Goal: Communication & Community: Answer question/provide support

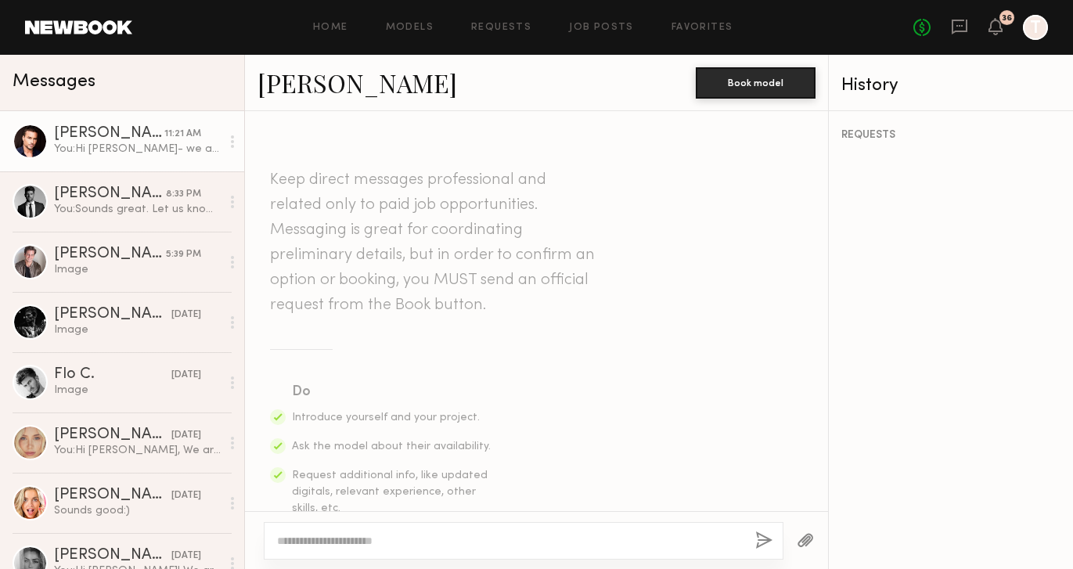
scroll to position [895, 0]
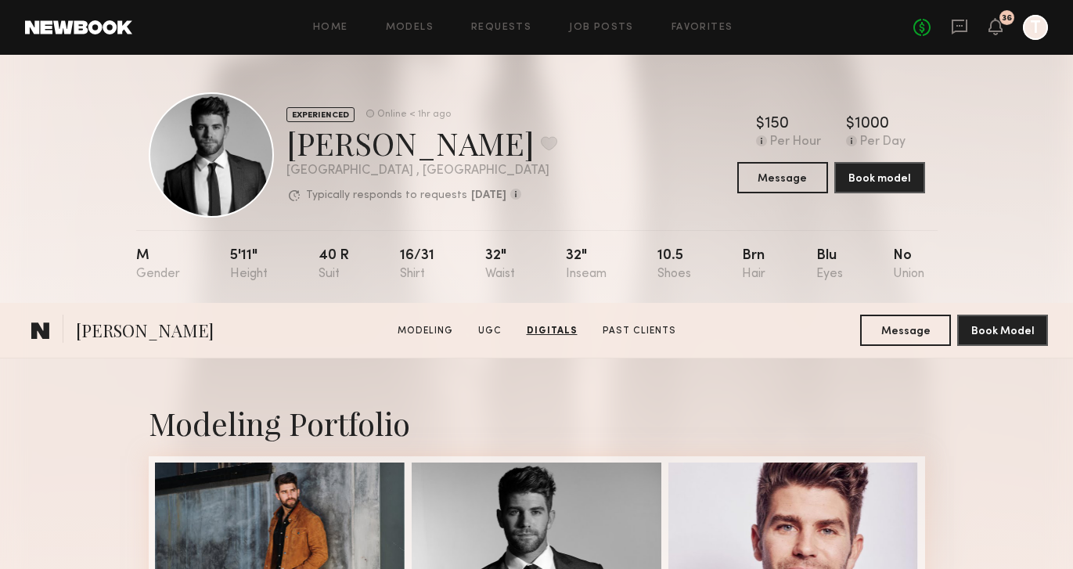
scroll to position [3668, 0]
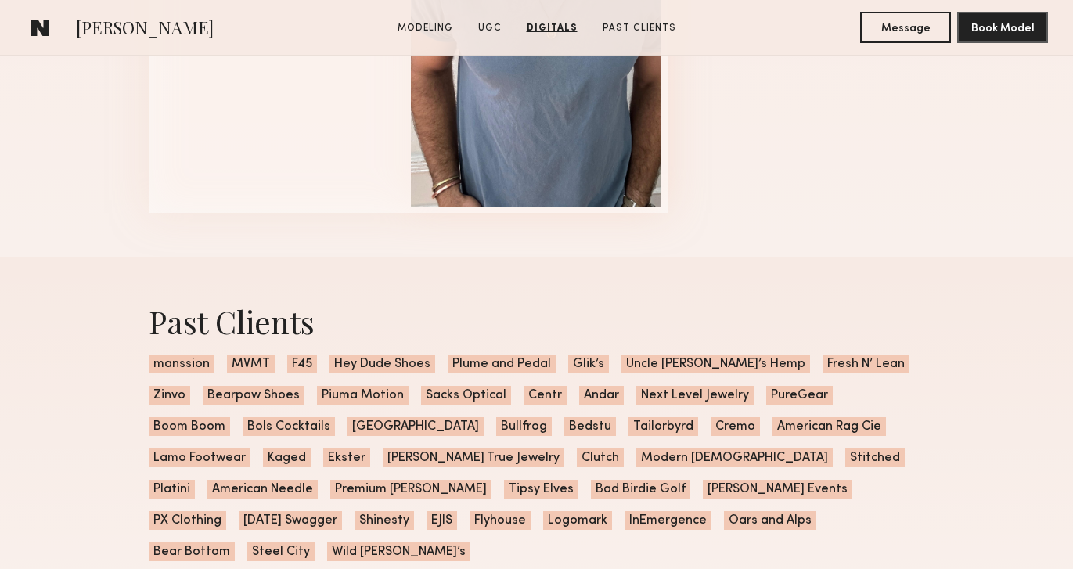
click at [34, 23] on common-icon at bounding box center [40, 27] width 19 height 20
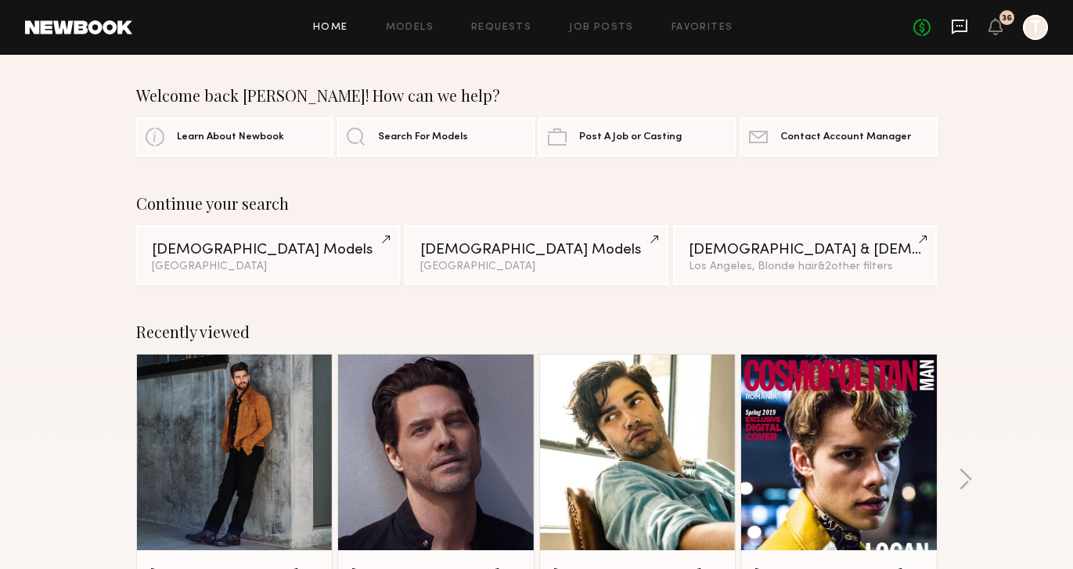
click at [955, 20] on icon at bounding box center [960, 27] width 16 height 15
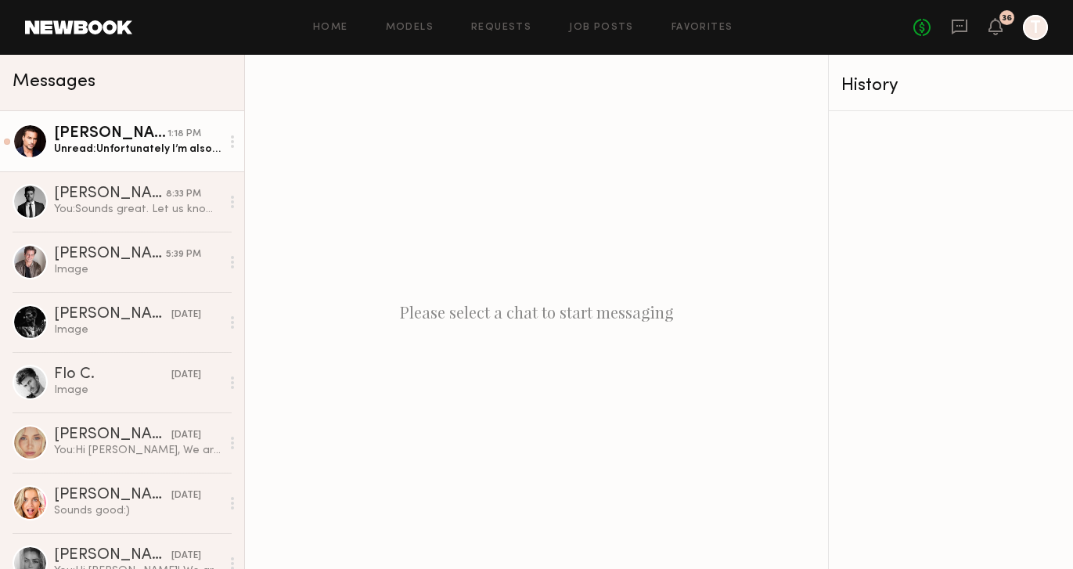
click at [103, 142] on div "Unread: Unfortunately I’m also booked on the 5th. My only free day next week is…" at bounding box center [137, 149] width 167 height 15
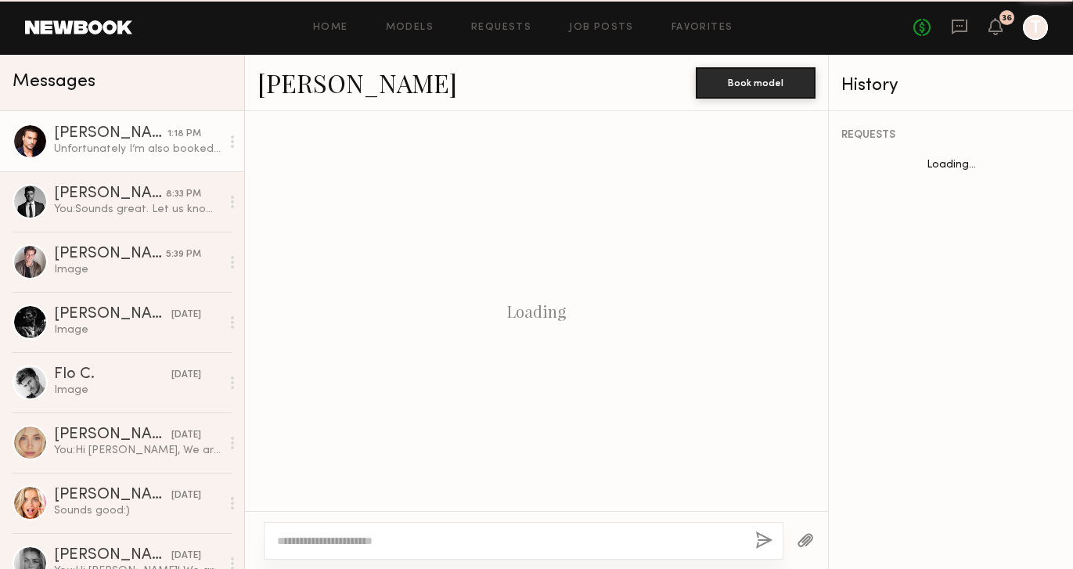
scroll to position [1010, 0]
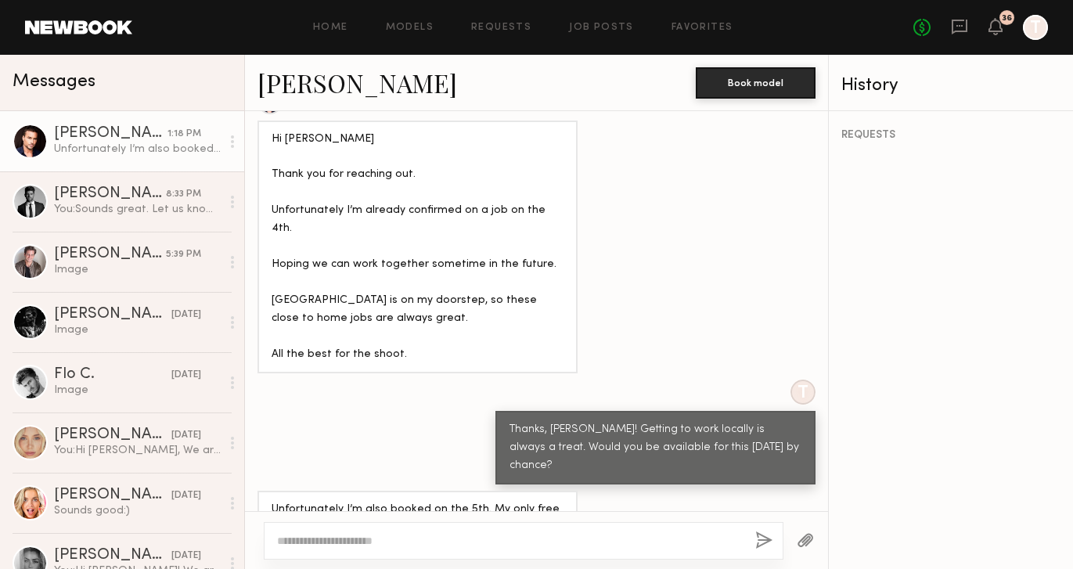
click at [340, 533] on textarea at bounding box center [510, 541] width 466 height 16
type textarea "**********"
click at [763, 538] on button "button" at bounding box center [763, 541] width 17 height 20
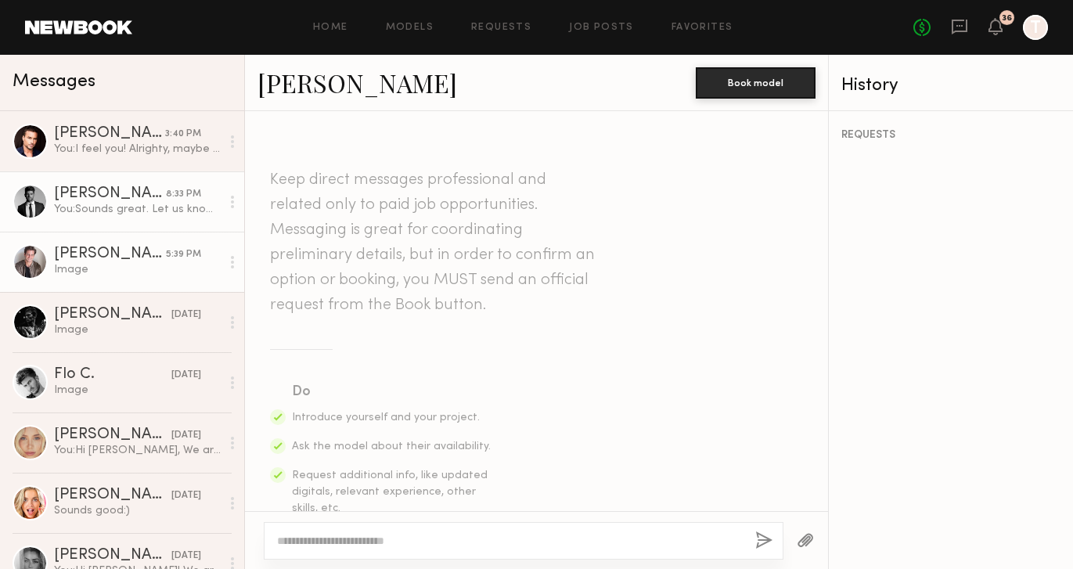
scroll to position [773, 0]
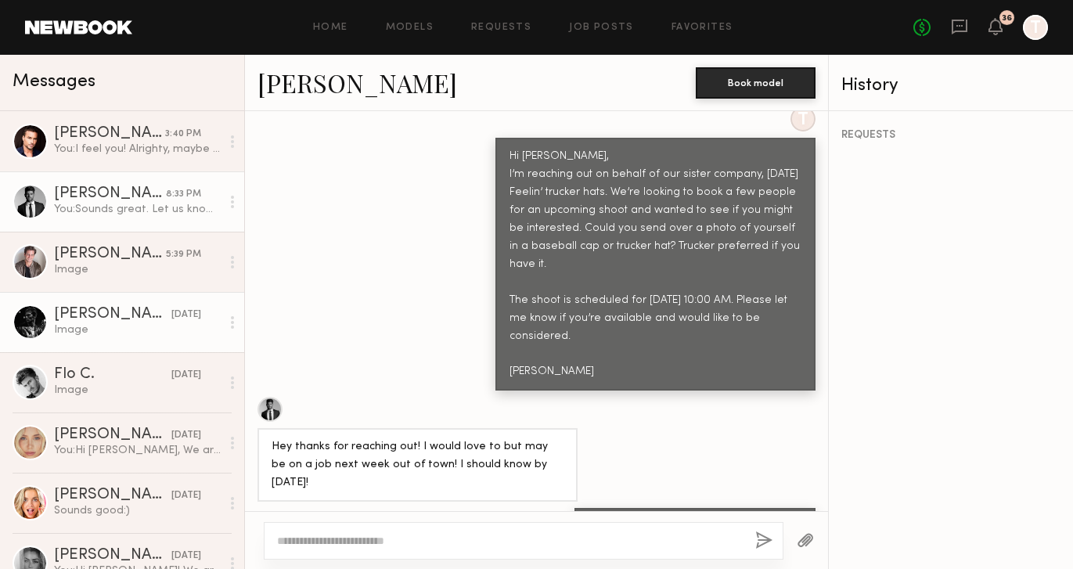
click at [92, 322] on div "Image" at bounding box center [137, 329] width 167 height 15
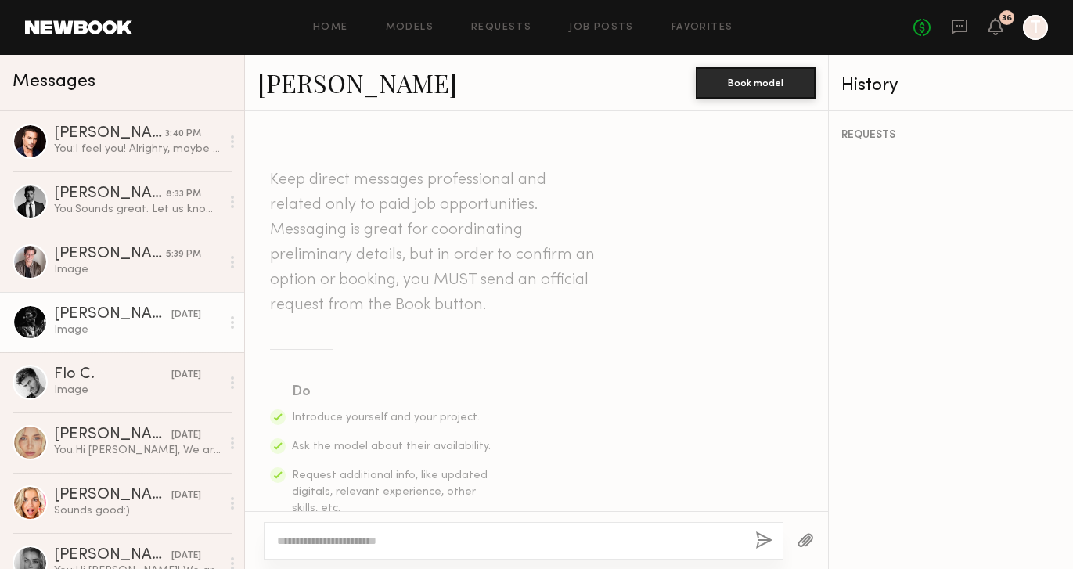
scroll to position [1339, 0]
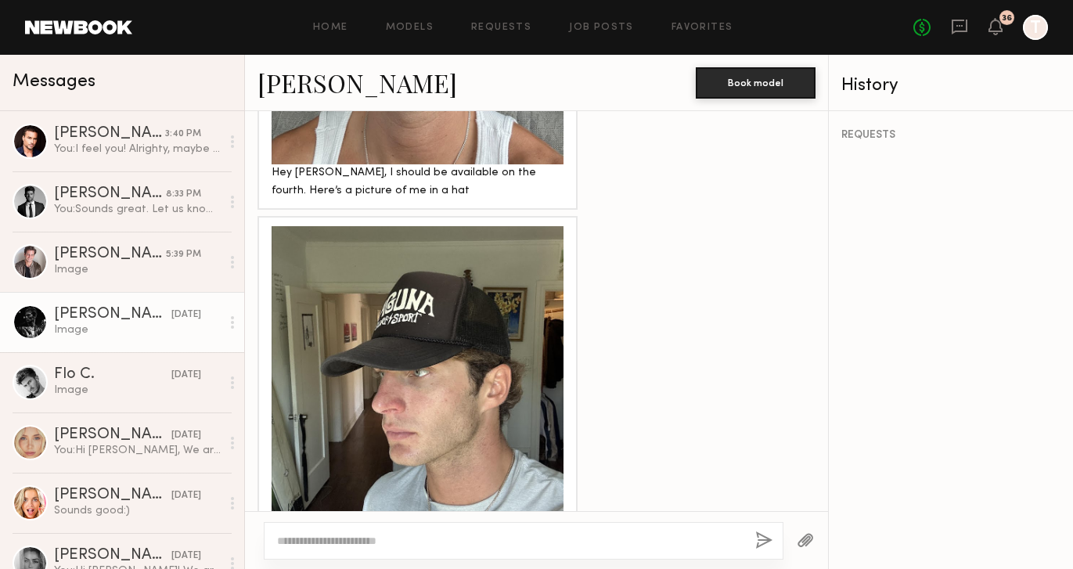
click at [376, 542] on textarea at bounding box center [510, 541] width 466 height 16
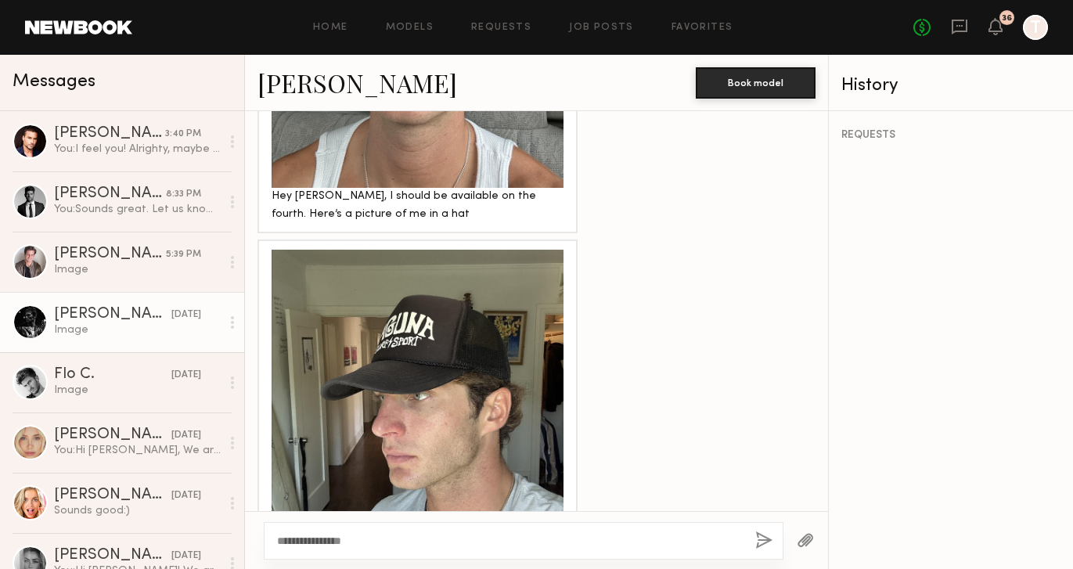
click at [320, 76] on link "[PERSON_NAME]" at bounding box center [357, 83] width 200 height 34
click at [392, 537] on textarea "**********" at bounding box center [510, 541] width 466 height 16
click at [635, 538] on textarea "**********" at bounding box center [510, 541] width 466 height 16
type textarea "**********"
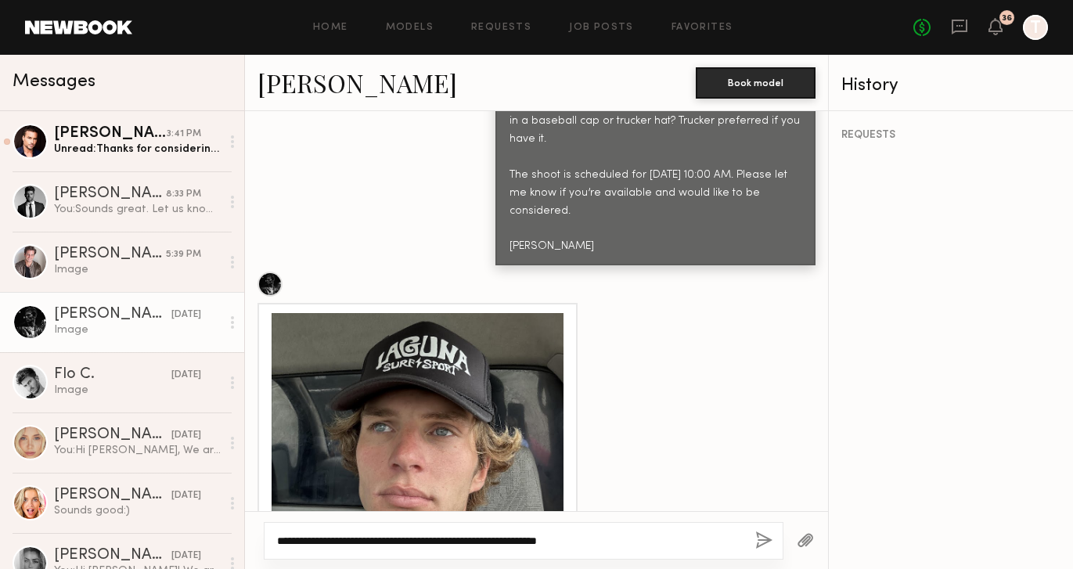
scroll to position [1339, 0]
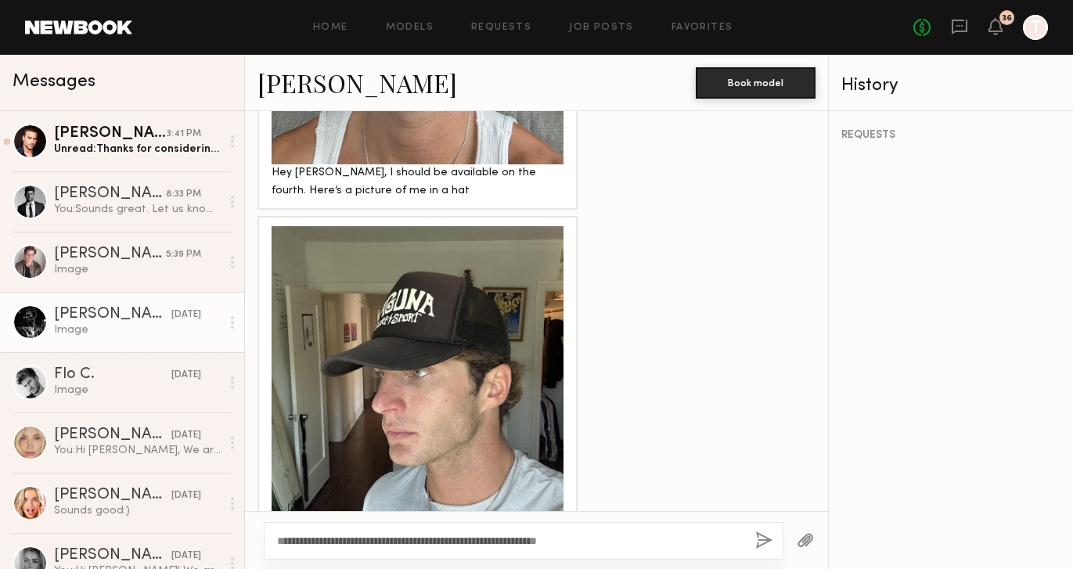
click at [758, 548] on button "button" at bounding box center [763, 541] width 17 height 20
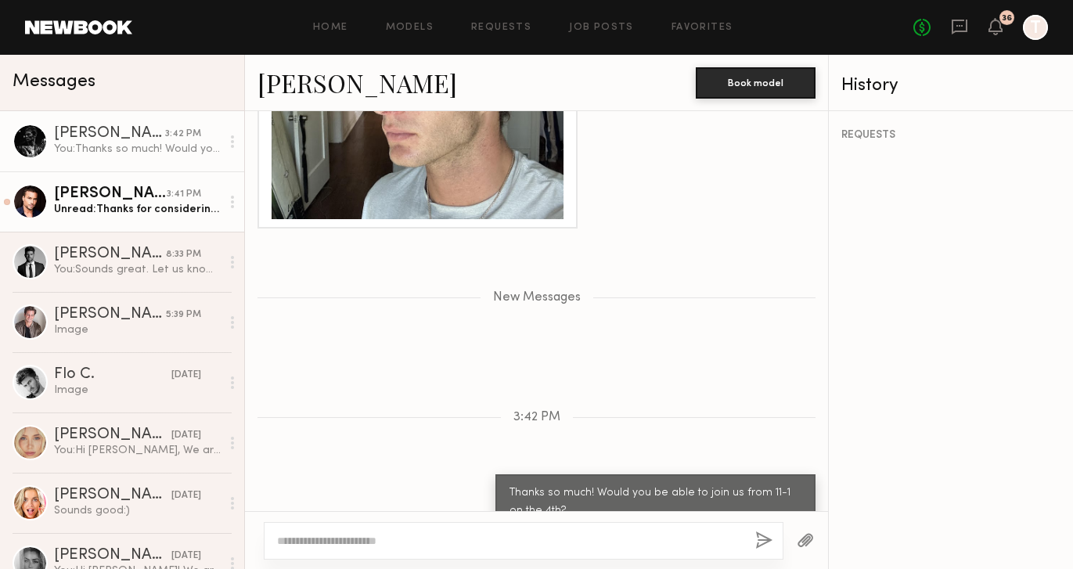
click at [116, 204] on div "Unread: Thanks for considering me. Hope we get to work together in the future." at bounding box center [137, 209] width 167 height 15
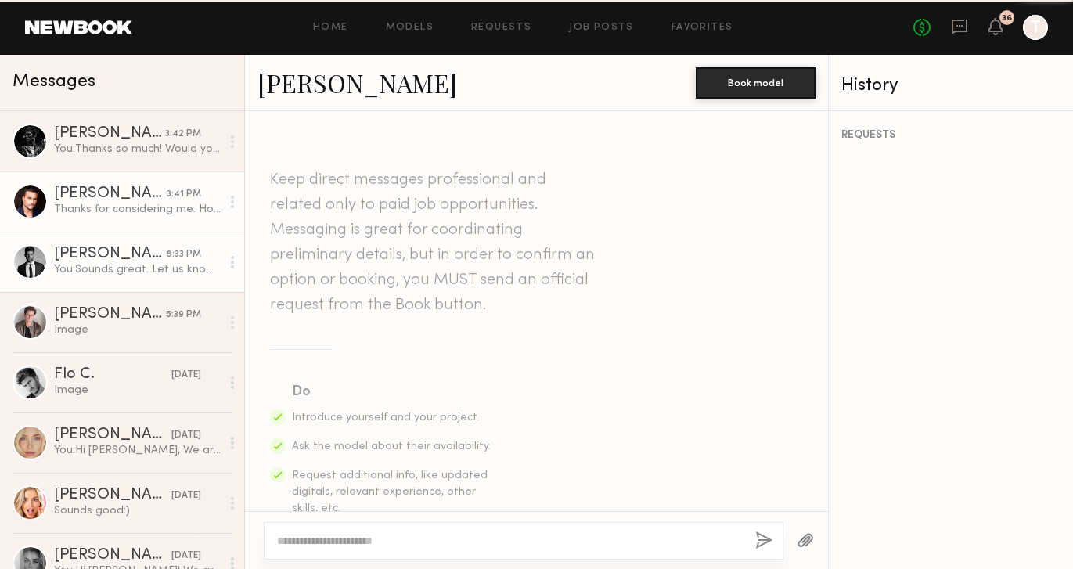
scroll to position [1178, 0]
